Goal: Information Seeking & Learning: Learn about a topic

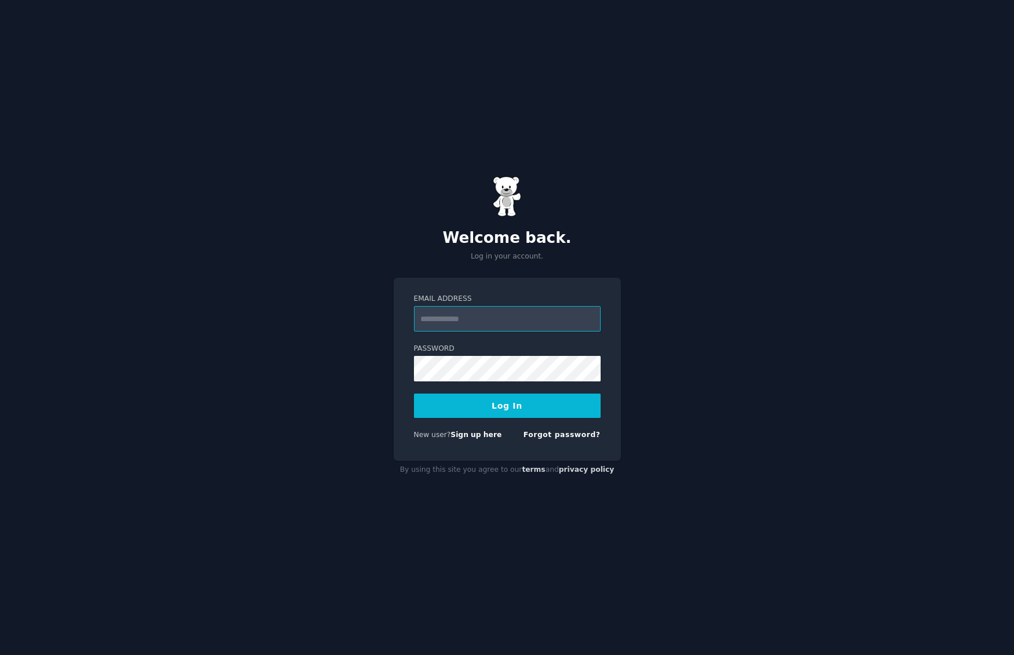
type input "**********"
click at [570, 415] on button "Log In" at bounding box center [507, 406] width 187 height 24
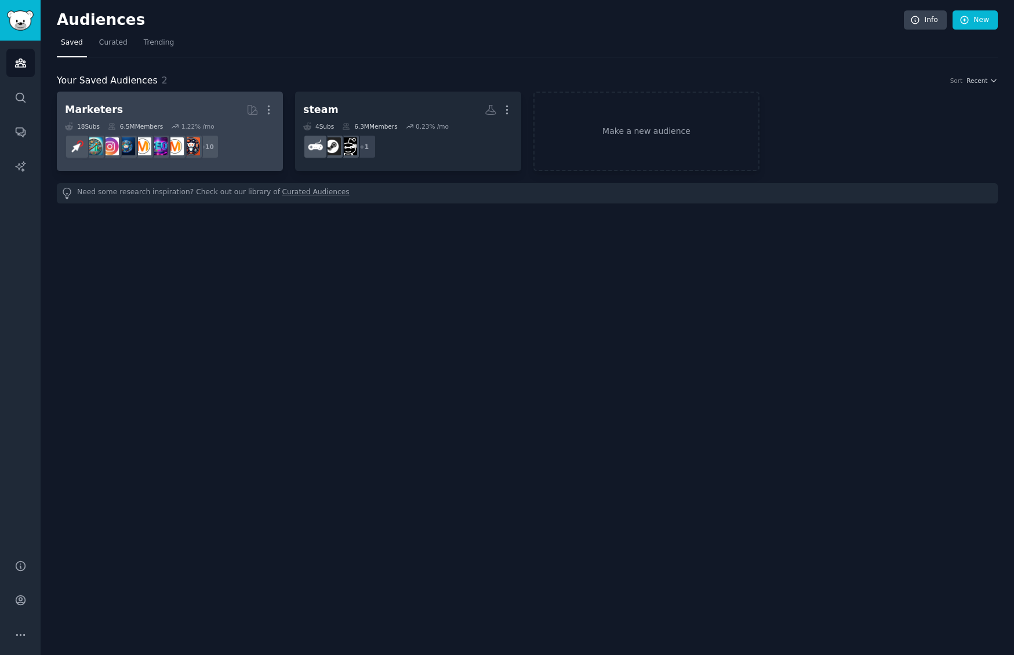
click at [216, 97] on link "Marketers More 18 Sub s 6.5M Members 1.22 % /mo + 10" at bounding box center [170, 131] width 226 height 79
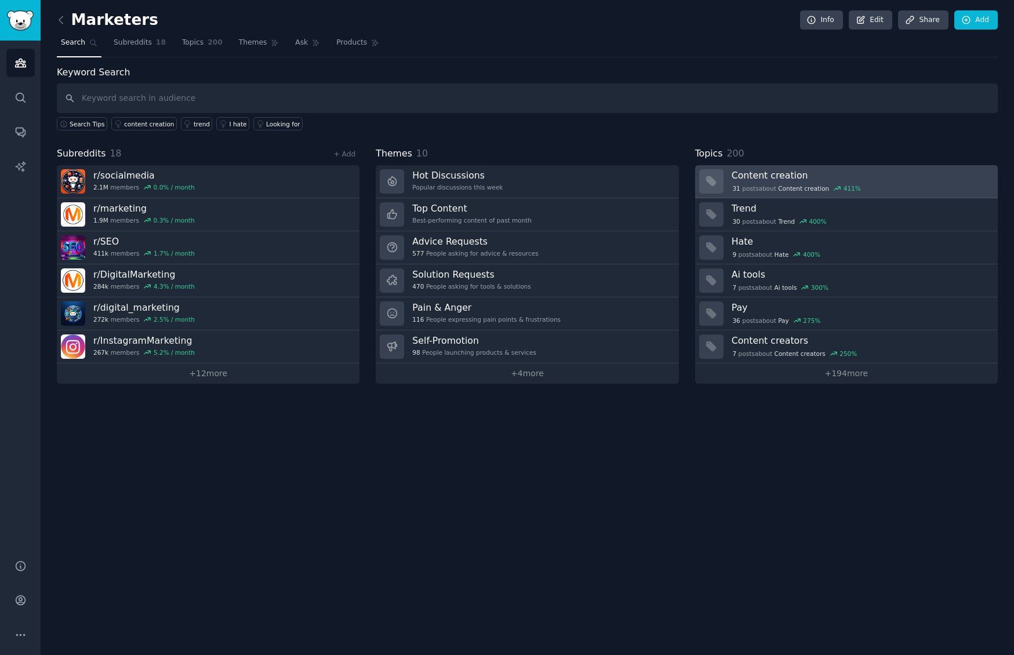
click at [812, 195] on link "Content creation 31 post s about Content creation 411 %" at bounding box center [846, 181] width 303 height 33
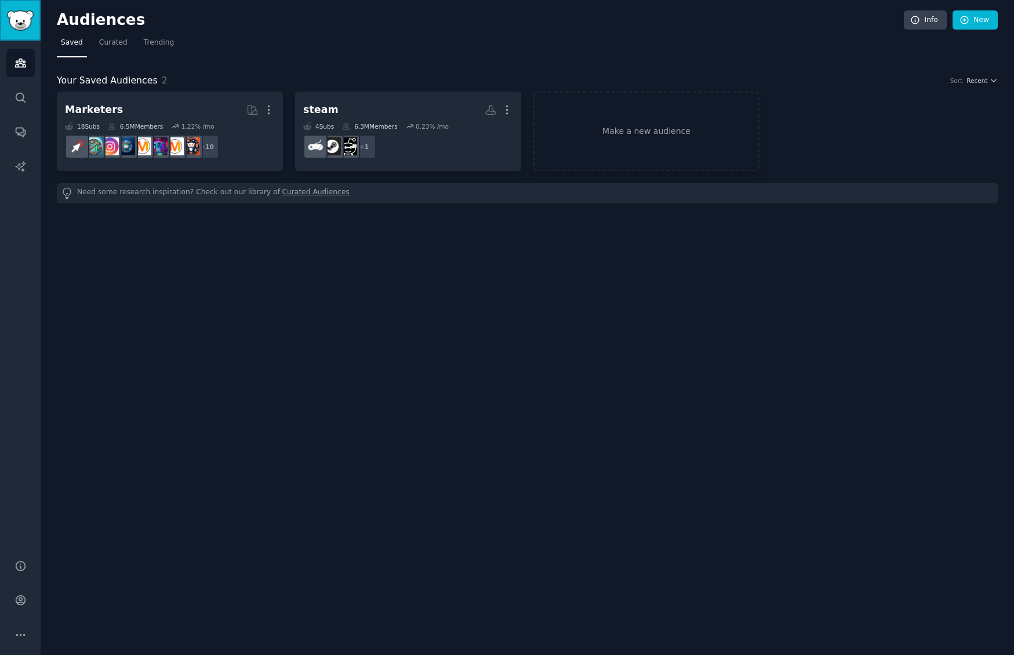
click at [26, 13] on img "Sidebar" at bounding box center [20, 20] width 27 height 20
click at [111, 45] on span "Curated" at bounding box center [113, 43] width 28 height 10
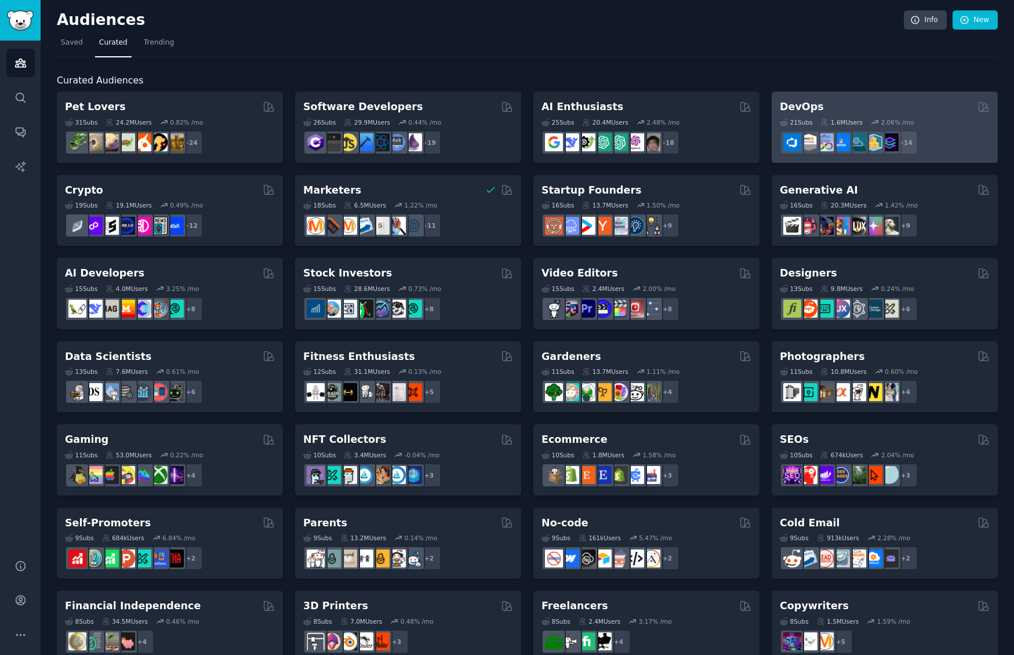
click at [865, 112] on div "DevOps" at bounding box center [885, 107] width 210 height 14
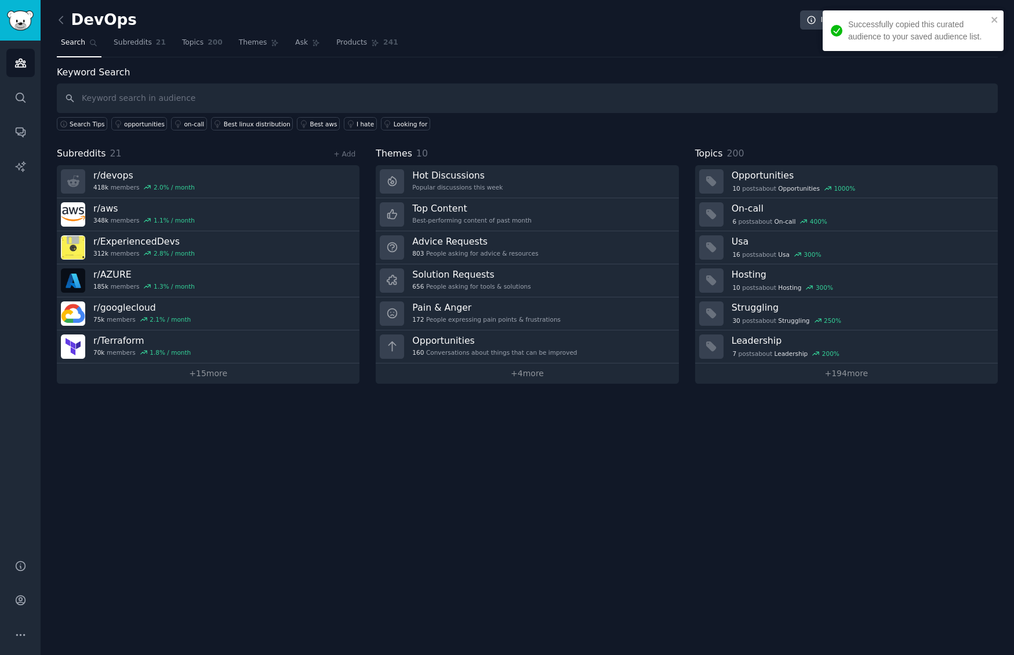
click at [795, 140] on div "Keyword Search Search Tips opportunities on-call Best linux distribution Best a…" at bounding box center [527, 225] width 941 height 318
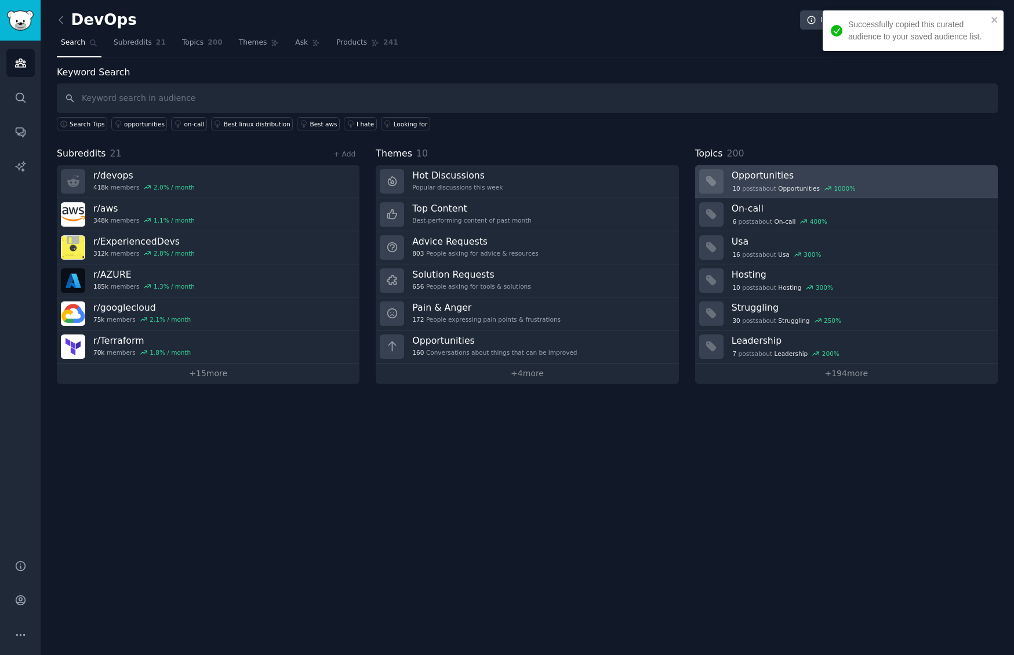
click at [808, 170] on h3 "Opportunities" at bounding box center [861, 175] width 258 height 12
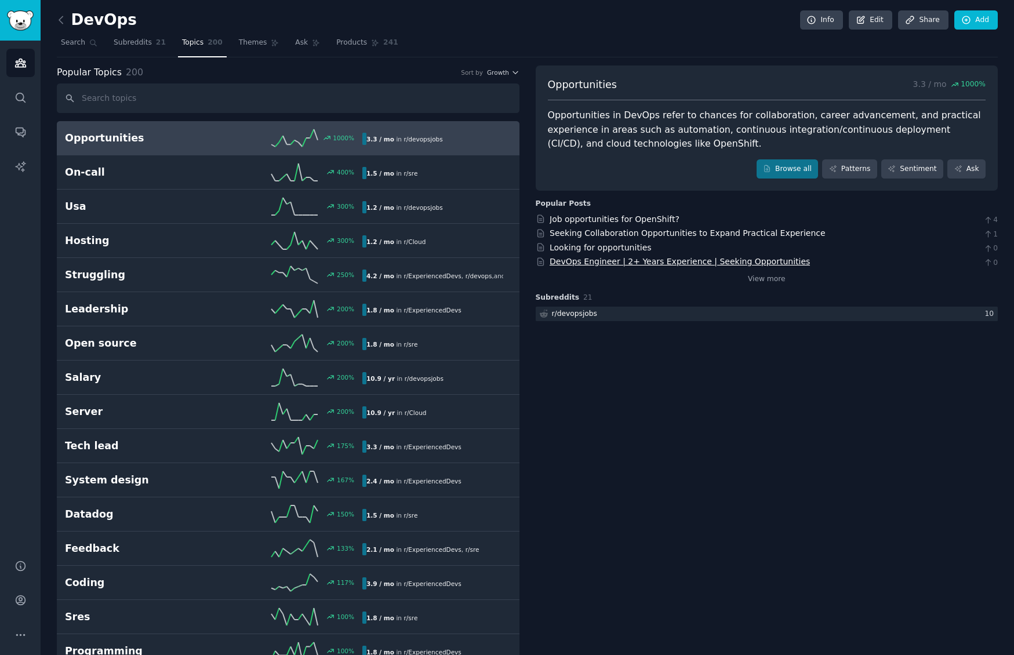
click at [653, 260] on link "DevOps Engineer | 2+ Years Experience | Seeking Opportunities" at bounding box center [680, 261] width 260 height 9
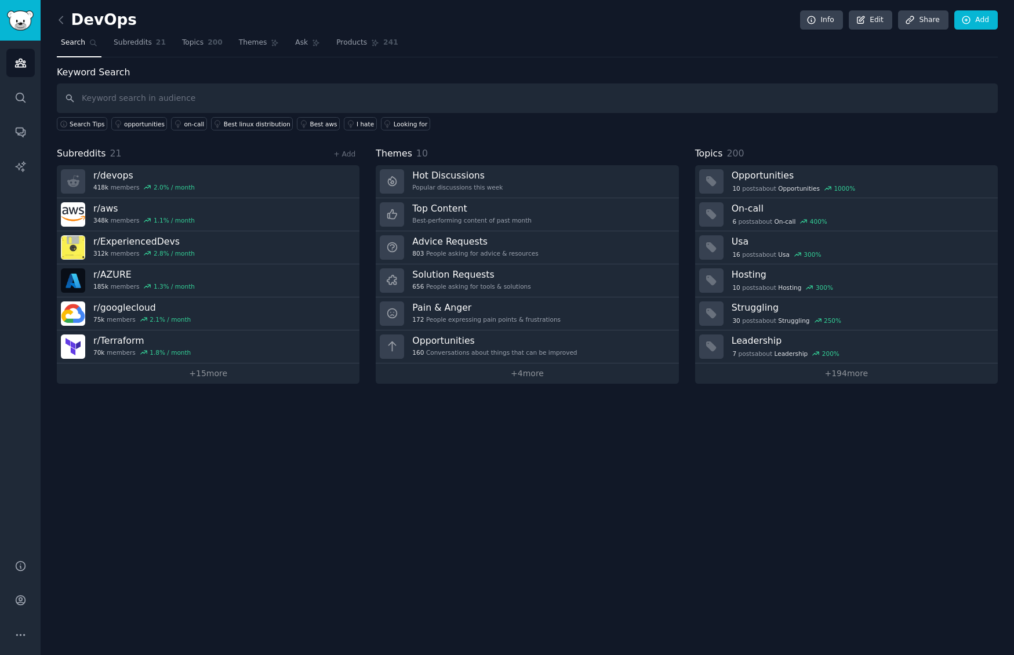
click at [715, 158] on span "Topics" at bounding box center [709, 154] width 28 height 14
click at [140, 54] on link "Subreddits 21" at bounding box center [140, 46] width 60 height 24
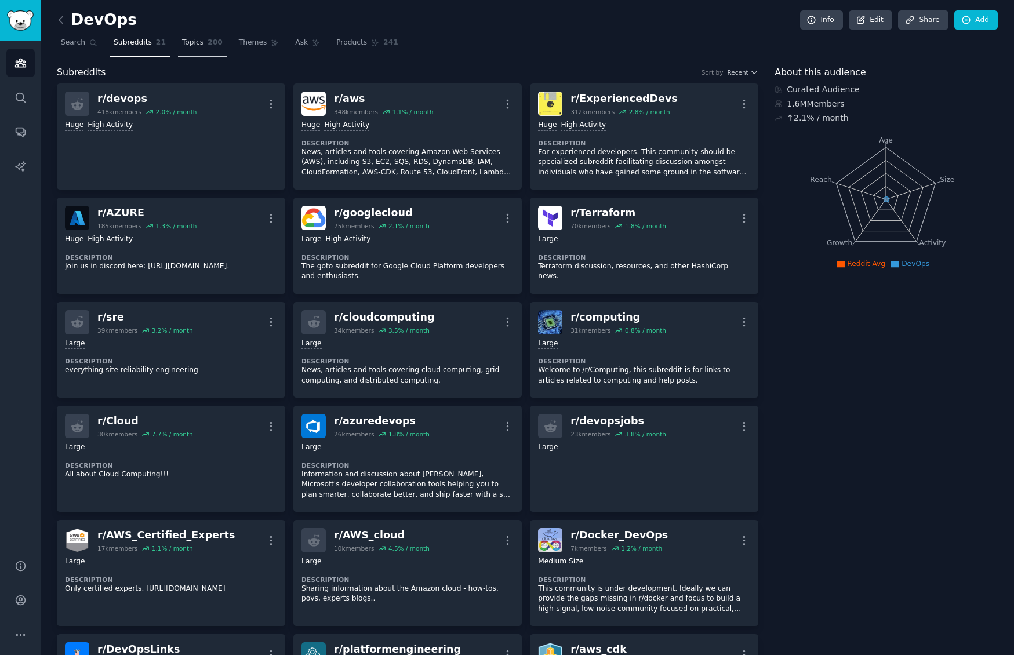
click at [212, 56] on link "Topics 200" at bounding box center [202, 46] width 49 height 24
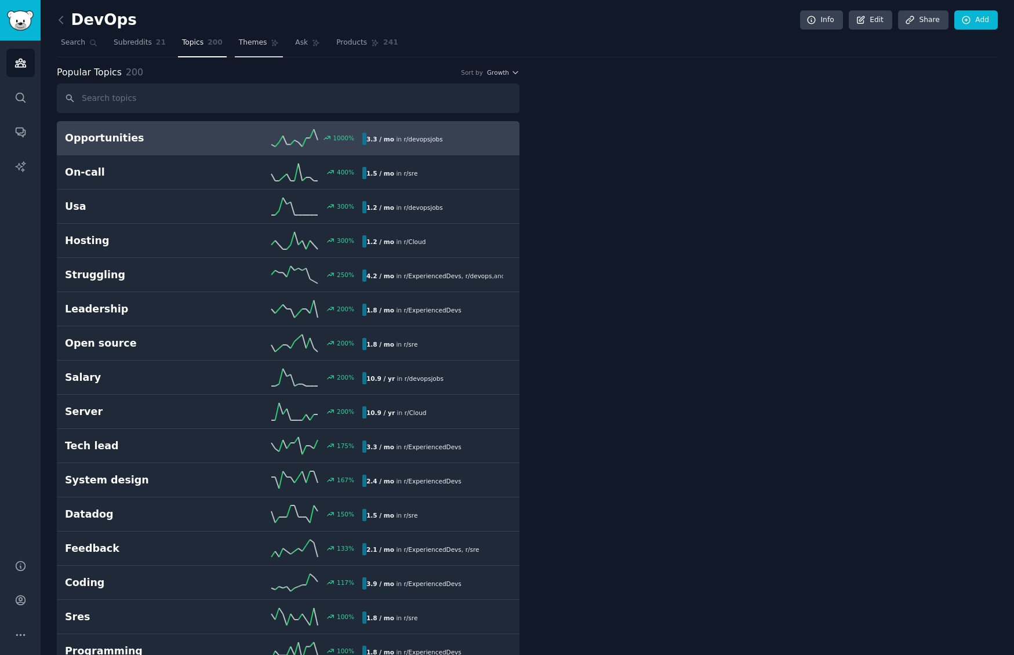
click at [261, 40] on span "Themes" at bounding box center [253, 43] width 28 height 10
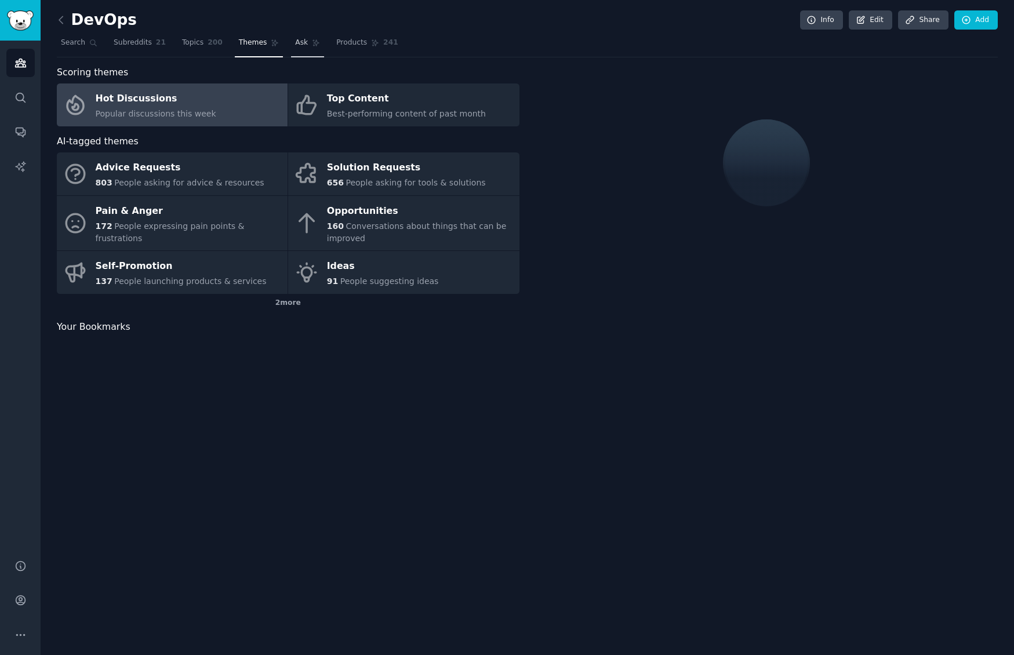
click at [307, 37] on link "Ask" at bounding box center [307, 46] width 33 height 24
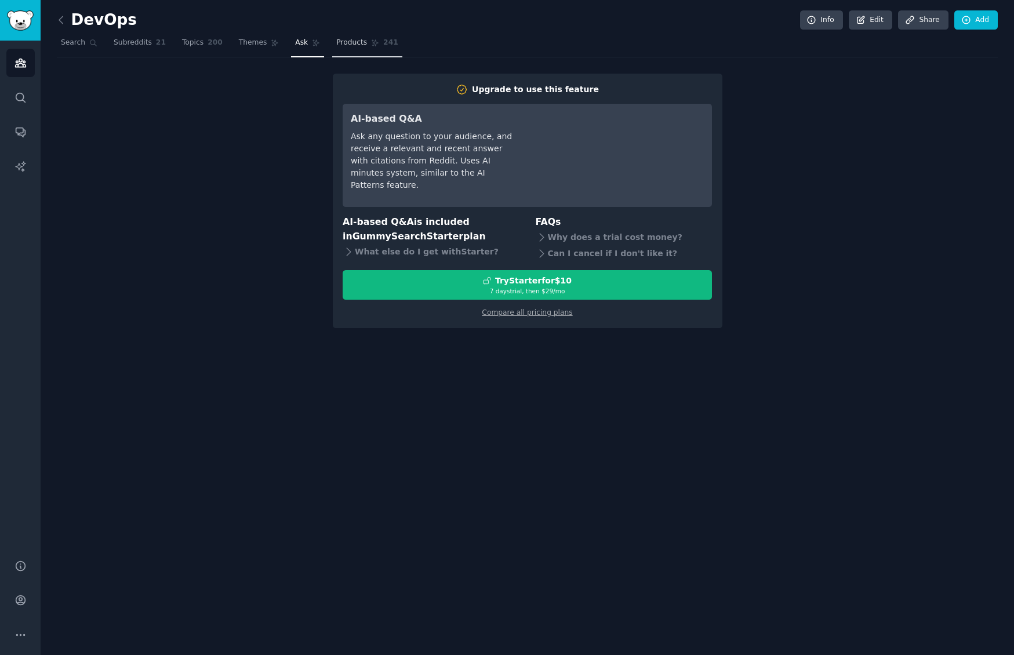
click at [372, 38] on link "Products 241" at bounding box center [367, 46] width 70 height 24
